Goal: Information Seeking & Learning: Learn about a topic

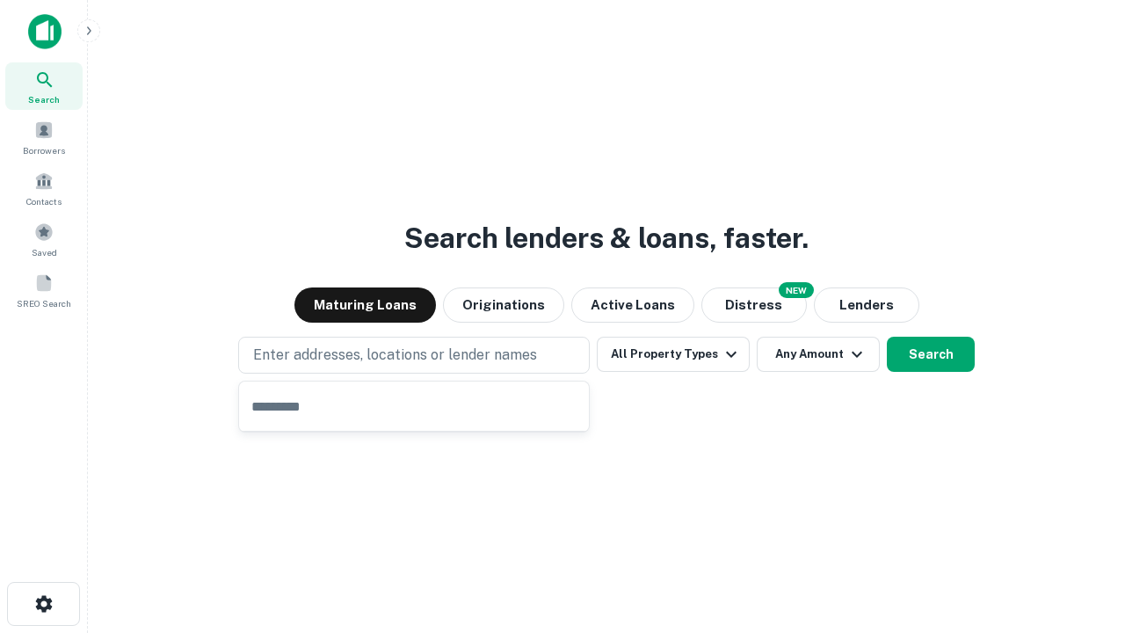
type input "**********"
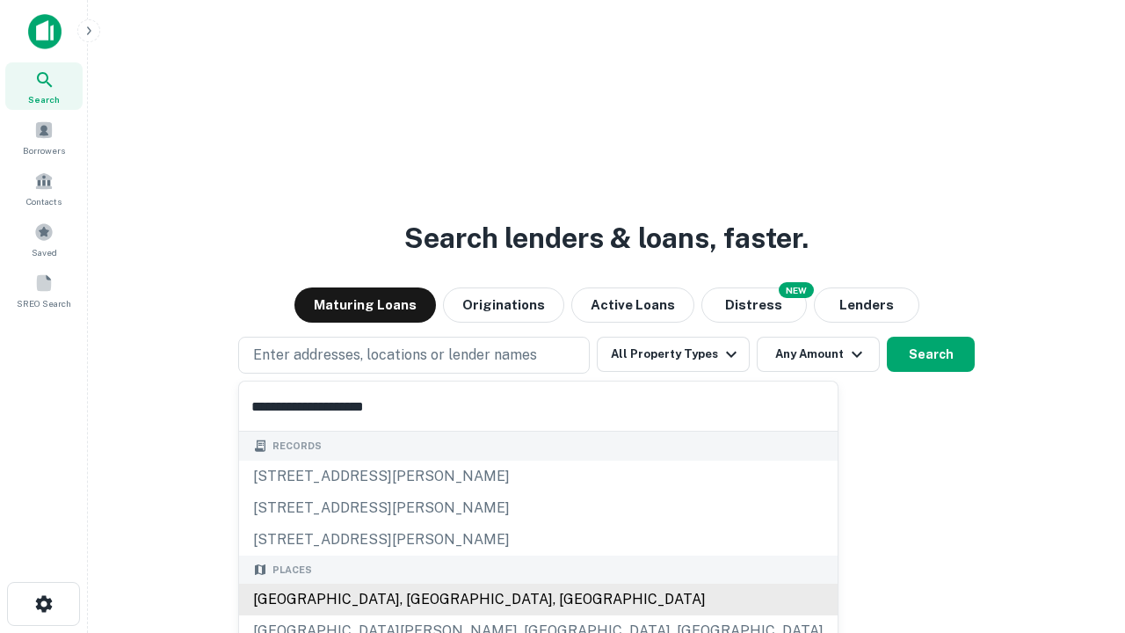
click at [420, 600] on div "[GEOGRAPHIC_DATA], [GEOGRAPHIC_DATA], [GEOGRAPHIC_DATA]" at bounding box center [538, 600] width 599 height 32
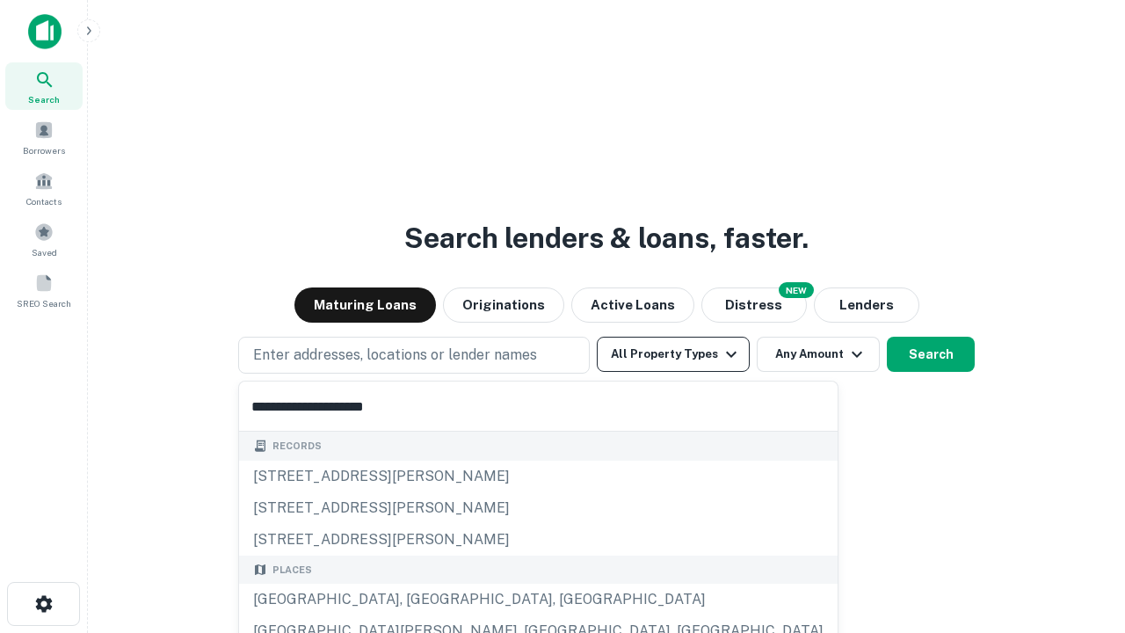
click at [673, 354] on button "All Property Types" at bounding box center [673, 354] width 153 height 35
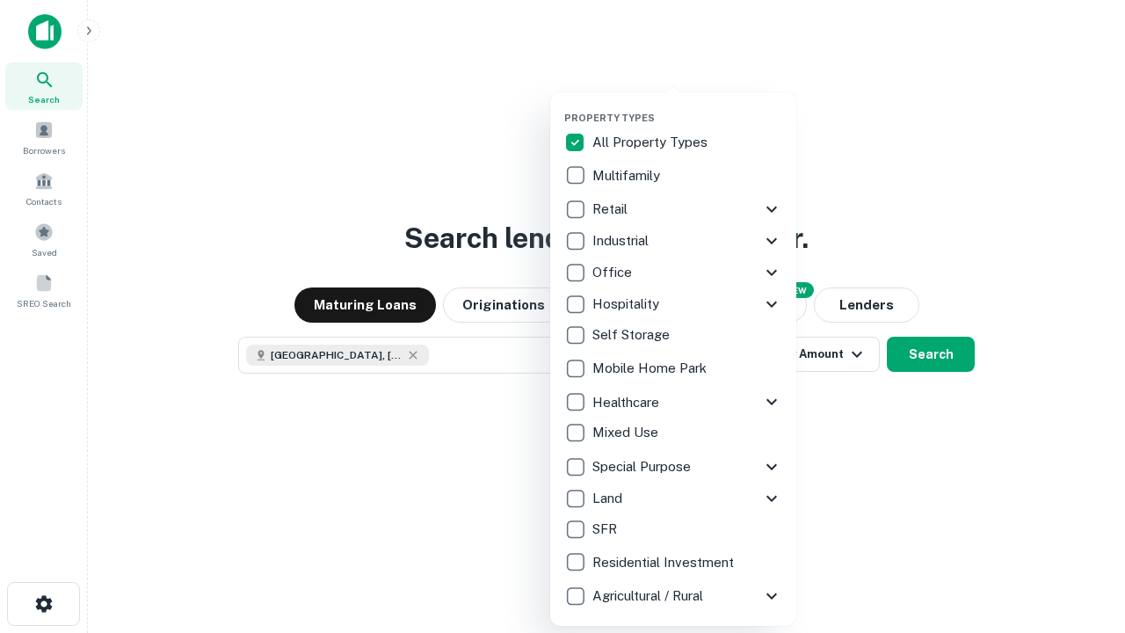
click at [688, 106] on button "button" at bounding box center [687, 106] width 246 height 1
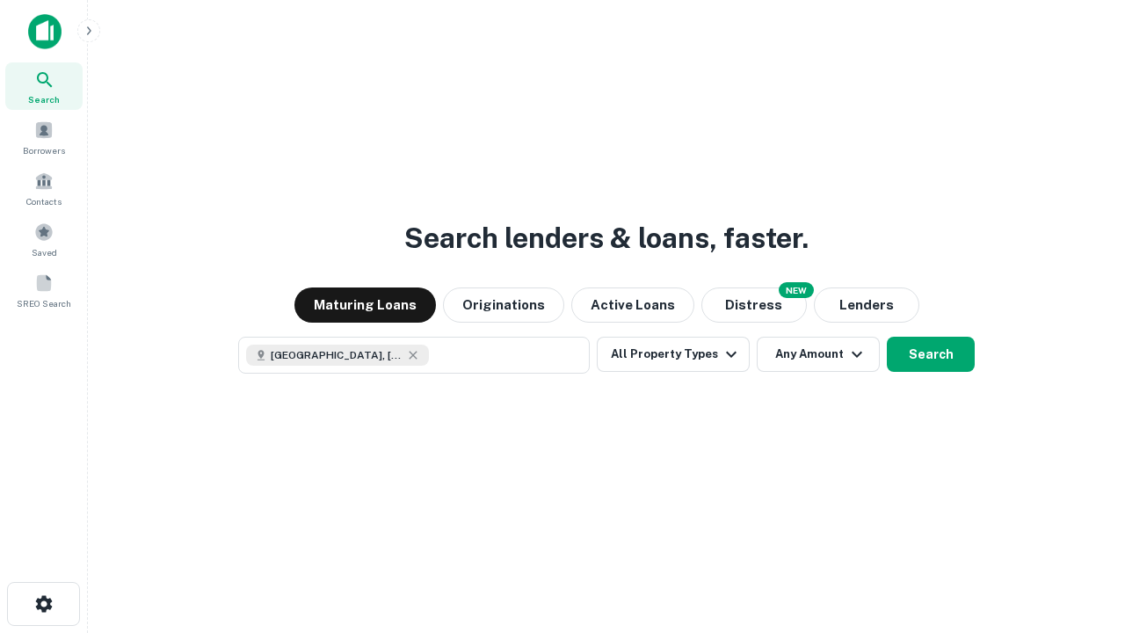
scroll to position [28, 0]
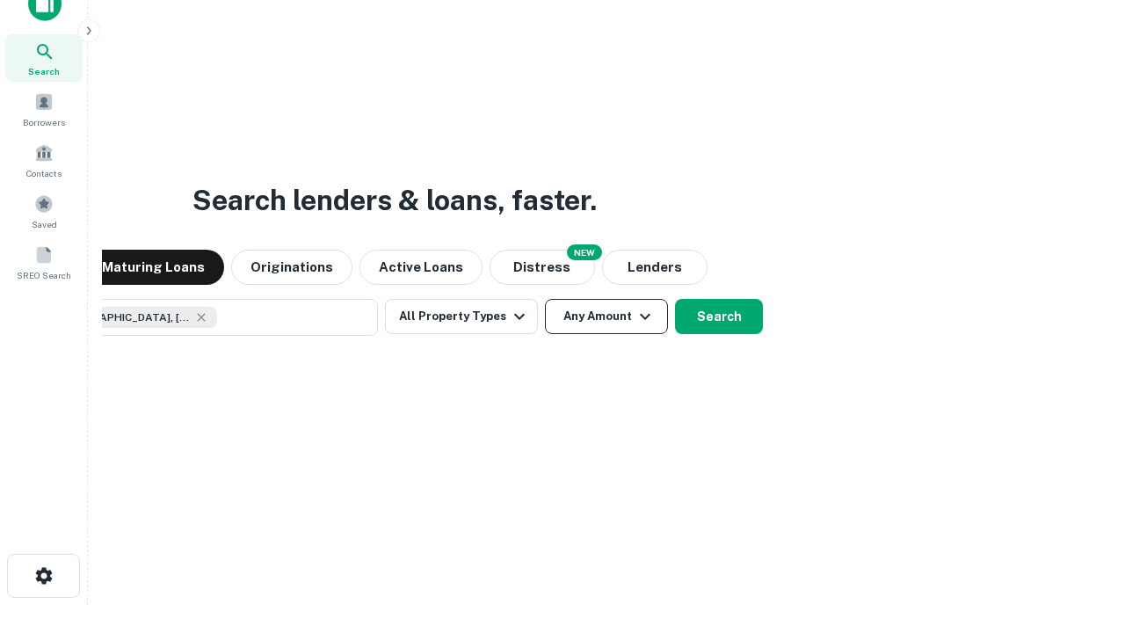
click at [545, 299] on button "Any Amount" at bounding box center [606, 316] width 123 height 35
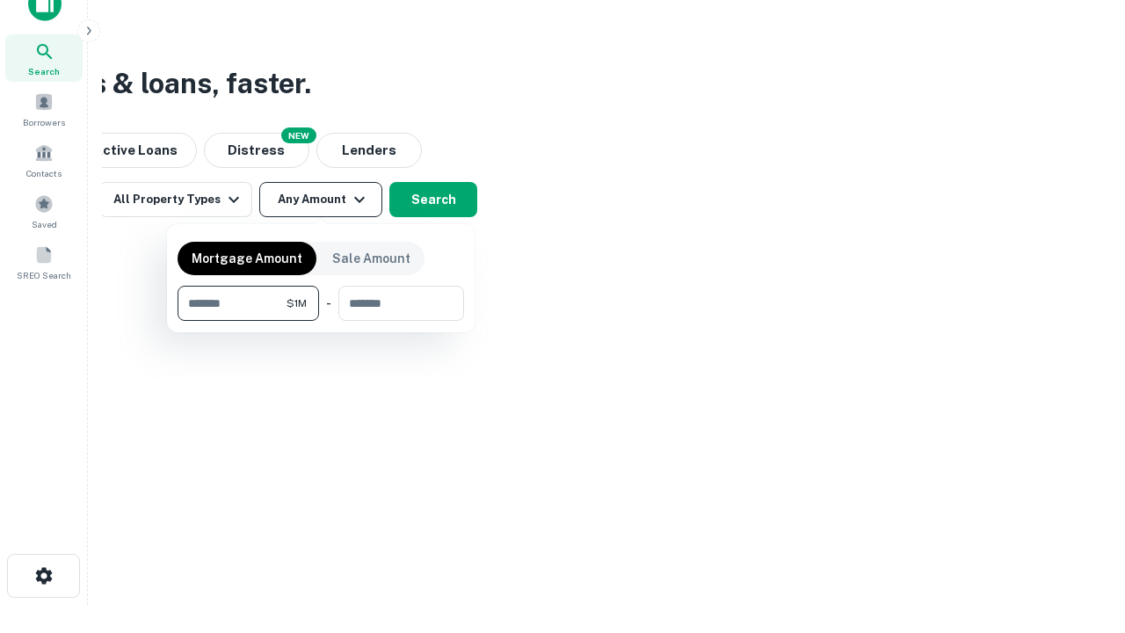
type input "*******"
click at [321, 321] on button "button" at bounding box center [321, 321] width 287 height 1
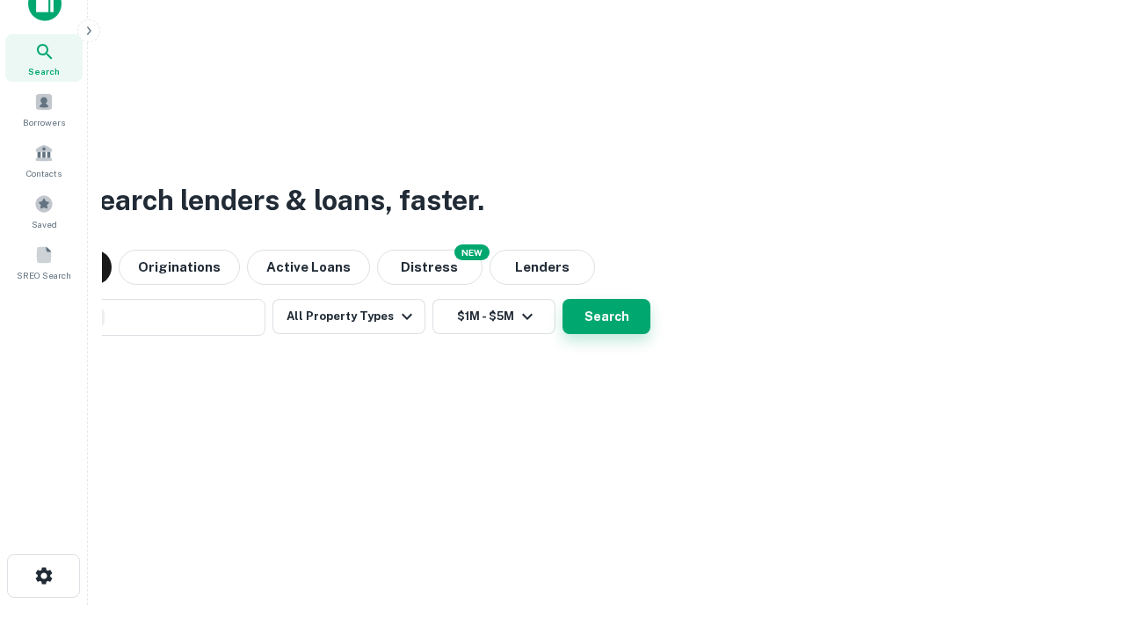
click at [563, 299] on button "Search" at bounding box center [607, 316] width 88 height 35
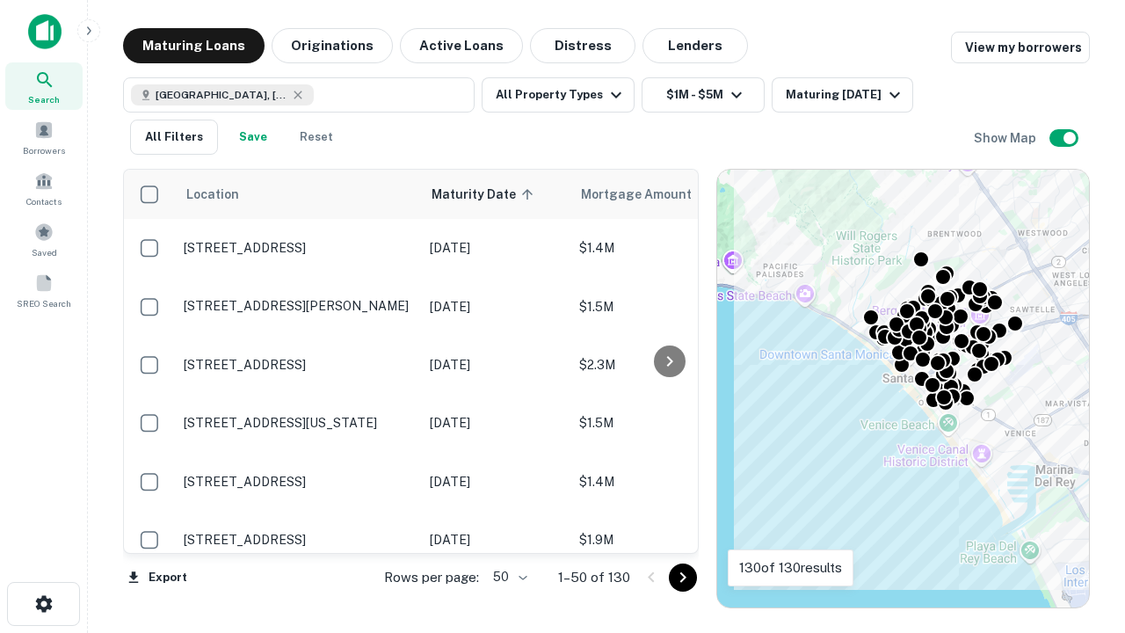
click at [507, 577] on body "Search Borrowers Contacts Saved SREO Search Maturing Loans Originations Active …" at bounding box center [562, 316] width 1125 height 633
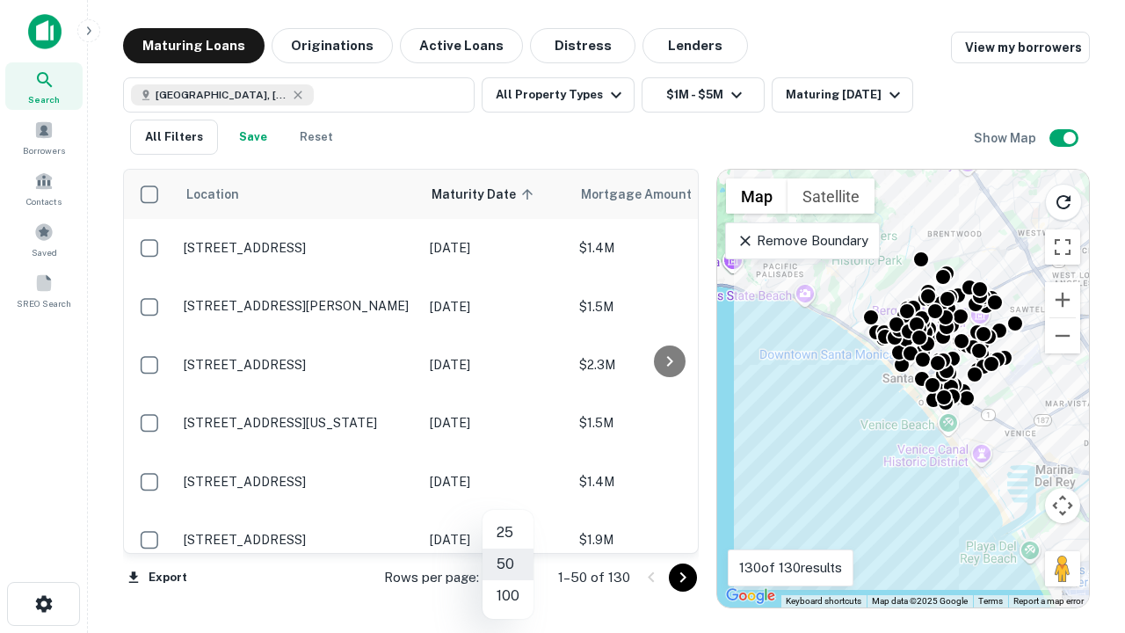
click at [508, 533] on li "25" at bounding box center [508, 533] width 51 height 32
